Goal: Task Accomplishment & Management: Manage account settings

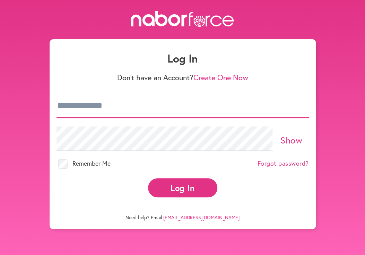
click at [109, 106] on input "email" at bounding box center [183, 106] width 253 height 24
type input "**********"
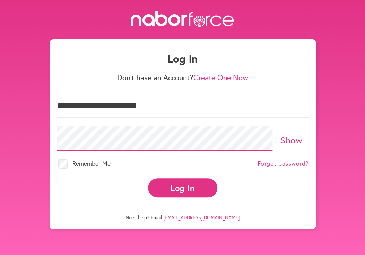
click at [148, 178] on button "Log In" at bounding box center [182, 187] width 69 height 19
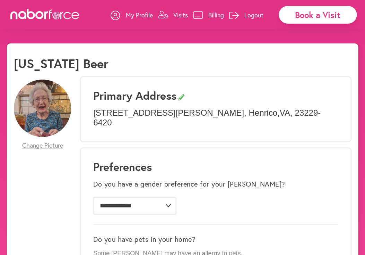
click at [180, 15] on p "Visits" at bounding box center [181, 15] width 15 height 8
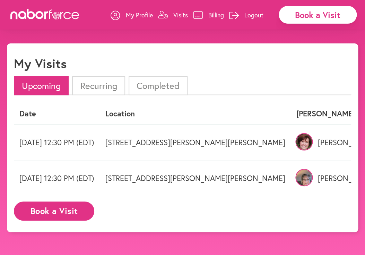
click at [255, 14] on p "Logout" at bounding box center [254, 15] width 19 height 8
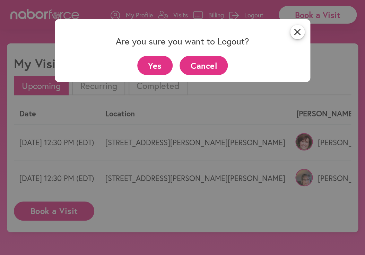
click at [210, 60] on button "Cancel" at bounding box center [204, 65] width 48 height 19
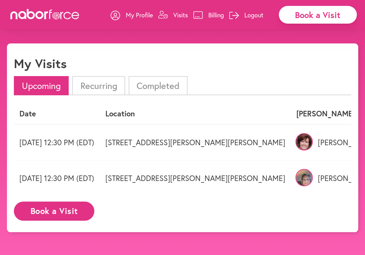
click at [257, 15] on p "Logout" at bounding box center [254, 15] width 19 height 8
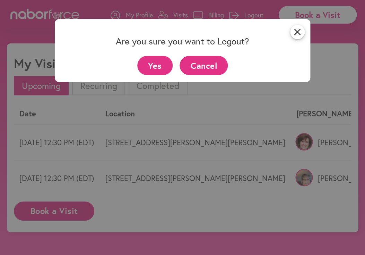
click at [169, 67] on button "Yes" at bounding box center [155, 65] width 36 height 19
